Goal: Information Seeking & Learning: Learn about a topic

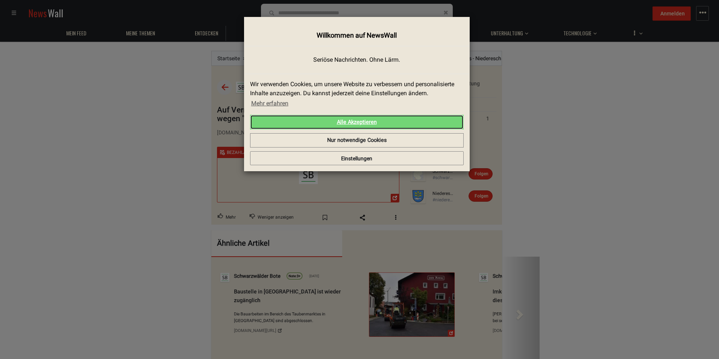
click at [376, 121] on link "Alle Akzeptieren" at bounding box center [357, 122] width 214 height 15
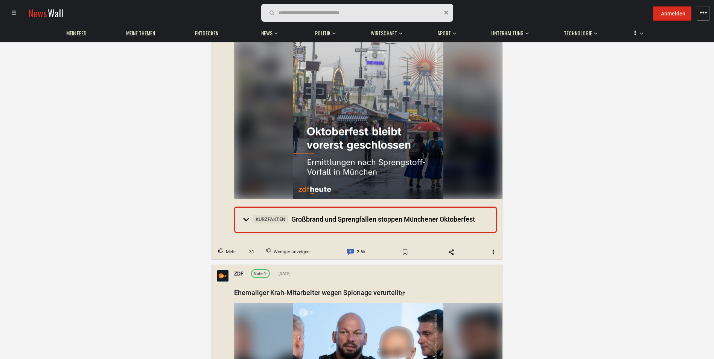
scroll to position [713, 0]
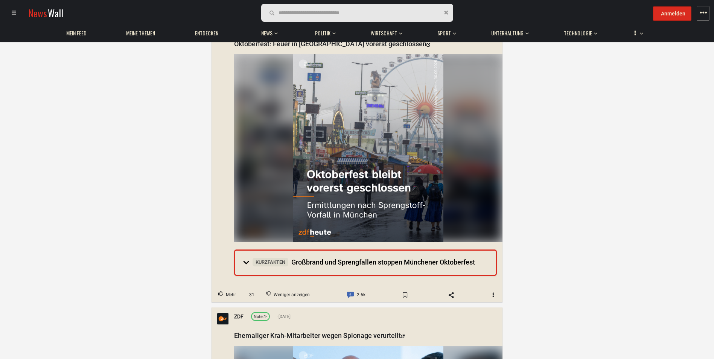
click at [342, 179] on img at bounding box center [368, 148] width 150 height 188
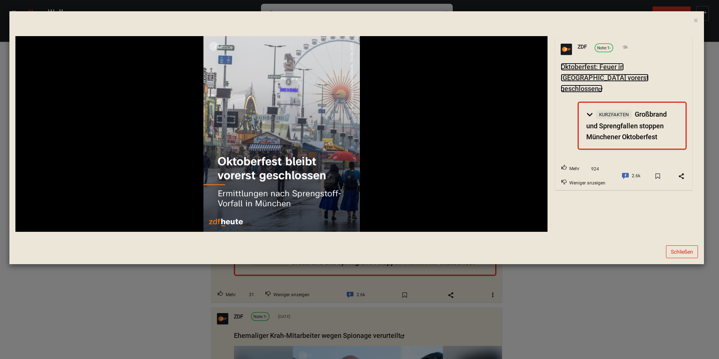
click at [607, 76] on link "Oktoberfest: Feuer in [GEOGRAPHIC_DATA] vorerst geschlossen" at bounding box center [605, 78] width 88 height 30
click at [696, 18] on span "×" at bounding box center [696, 20] width 4 height 9
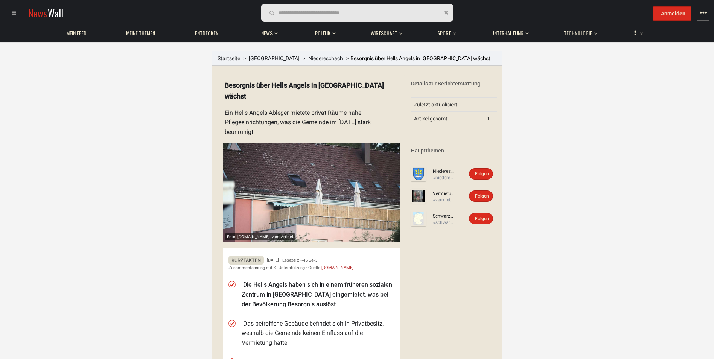
click at [287, 283] on li "Die Hells Angels haben sich in einem früheren sozialen Zentrum in [GEOGRAPHIC_D…" at bounding box center [318, 294] width 152 height 29
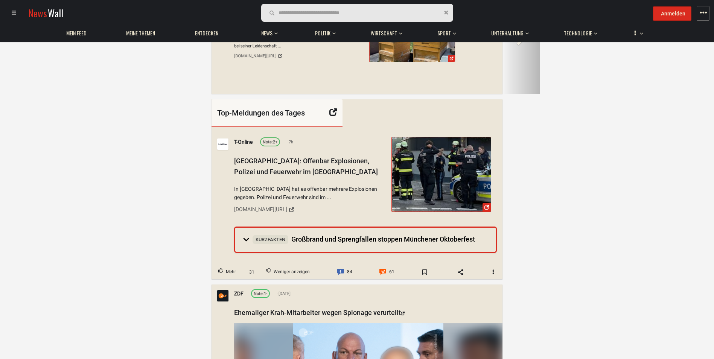
scroll to position [629, 0]
